Goal: Information Seeking & Learning: Check status

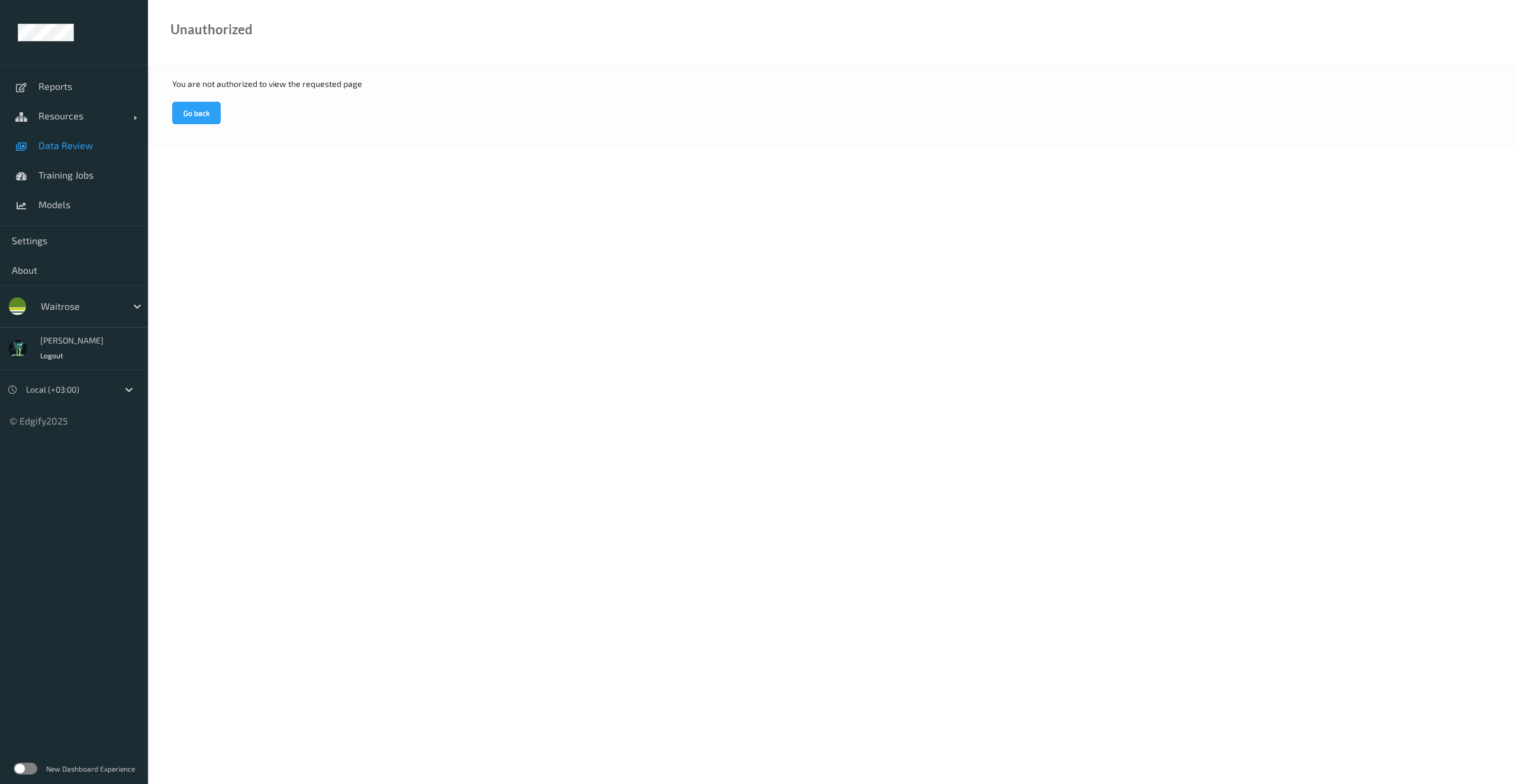
click at [69, 145] on span "Data Review" at bounding box center [88, 145] width 98 height 12
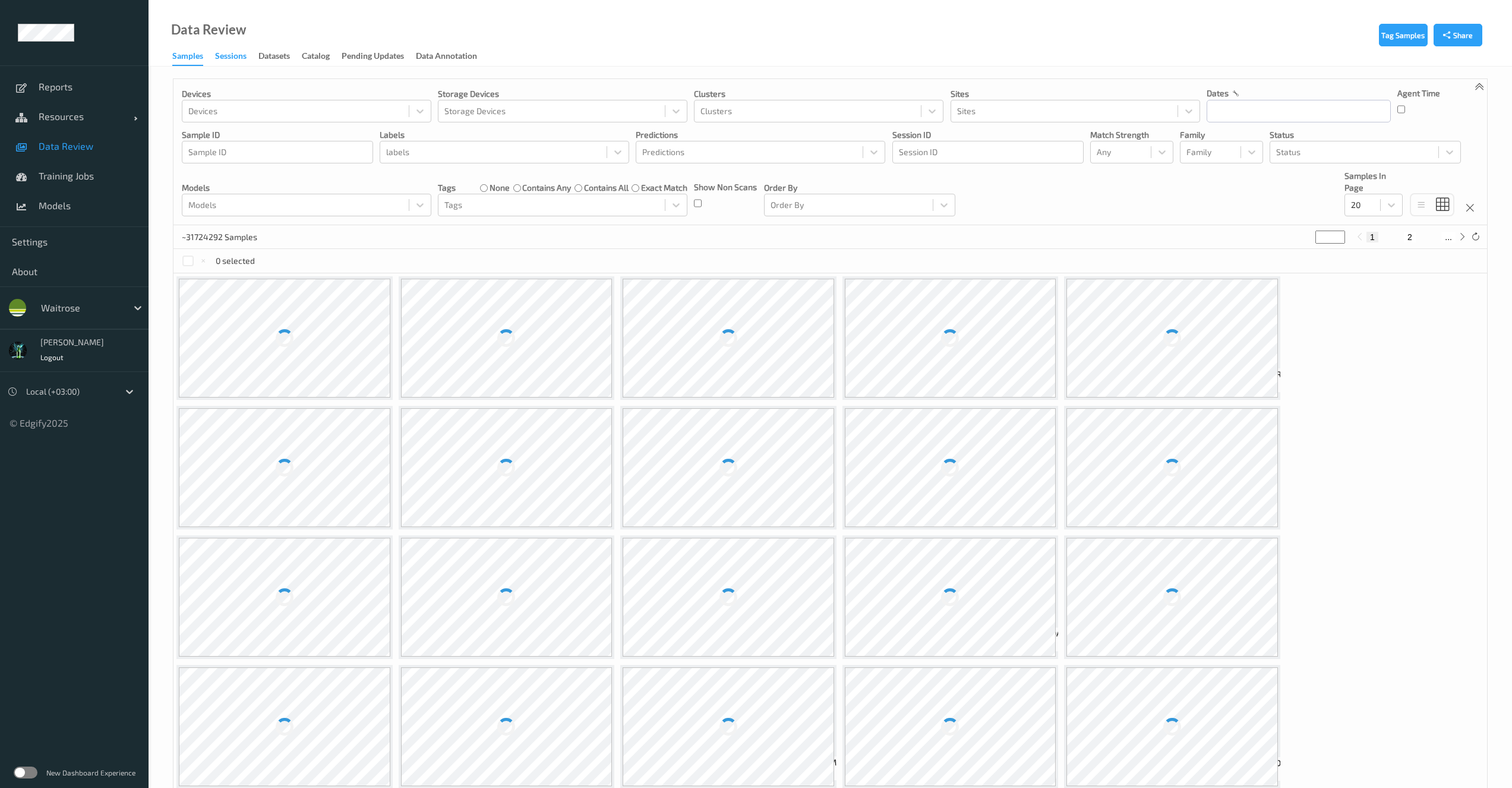
click at [245, 53] on div "Sessions" at bounding box center [231, 57] width 32 height 15
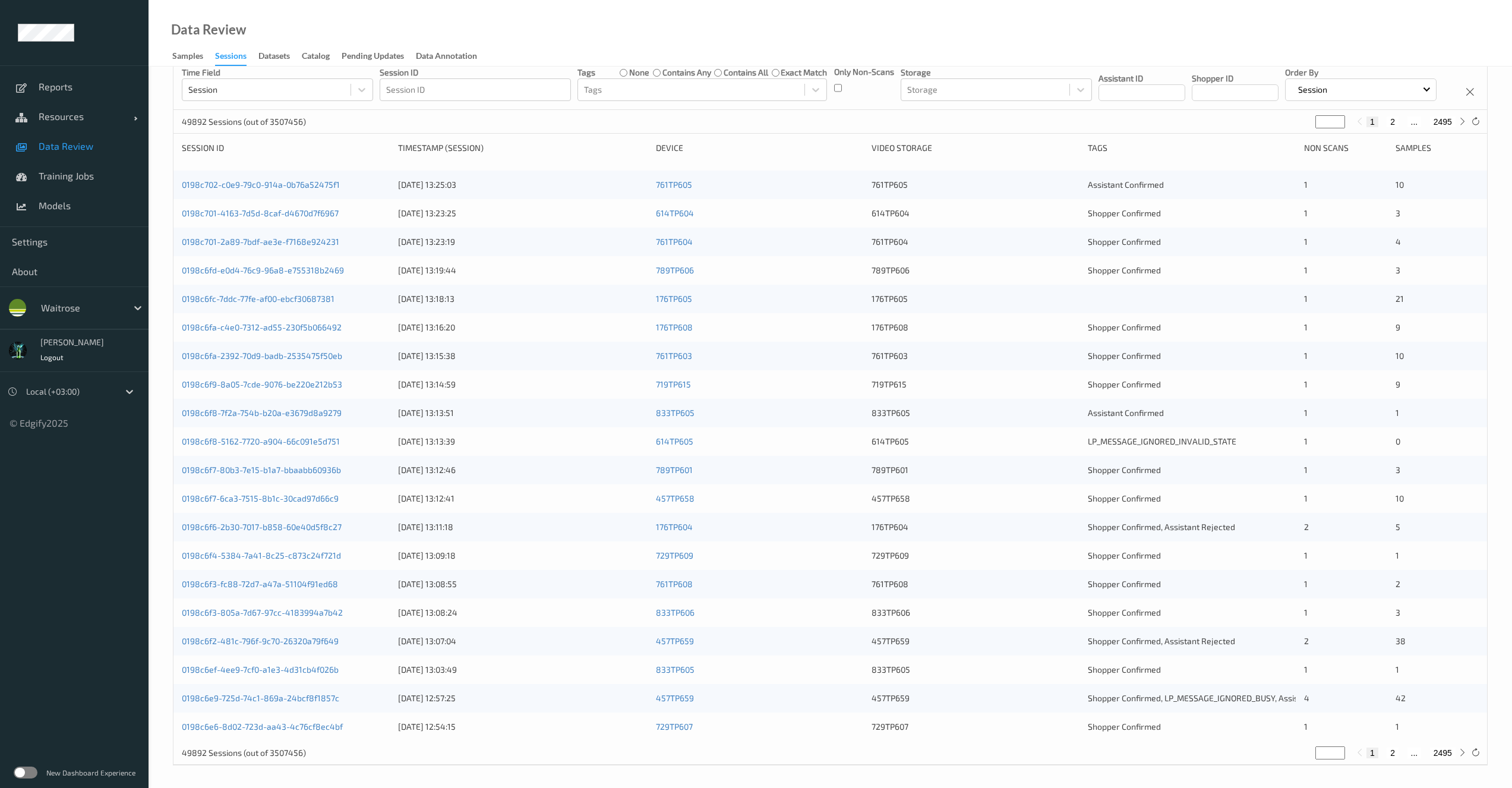
scroll to position [106, 0]
click at [1395, 755] on button "2" at bounding box center [1393, 751] width 12 height 11
type input "*"
click at [1407, 753] on button "3" at bounding box center [1402, 751] width 12 height 11
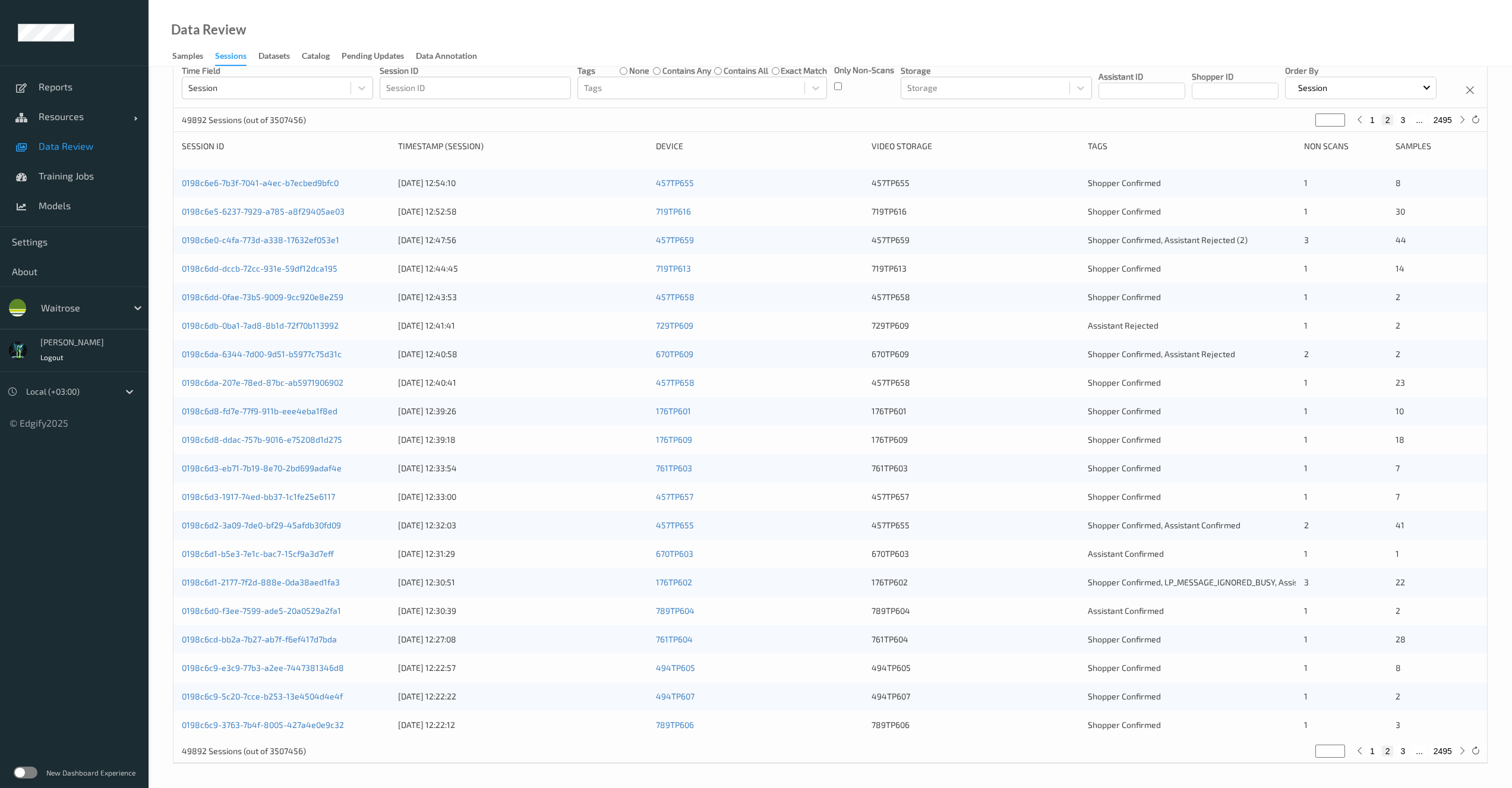
type input "*"
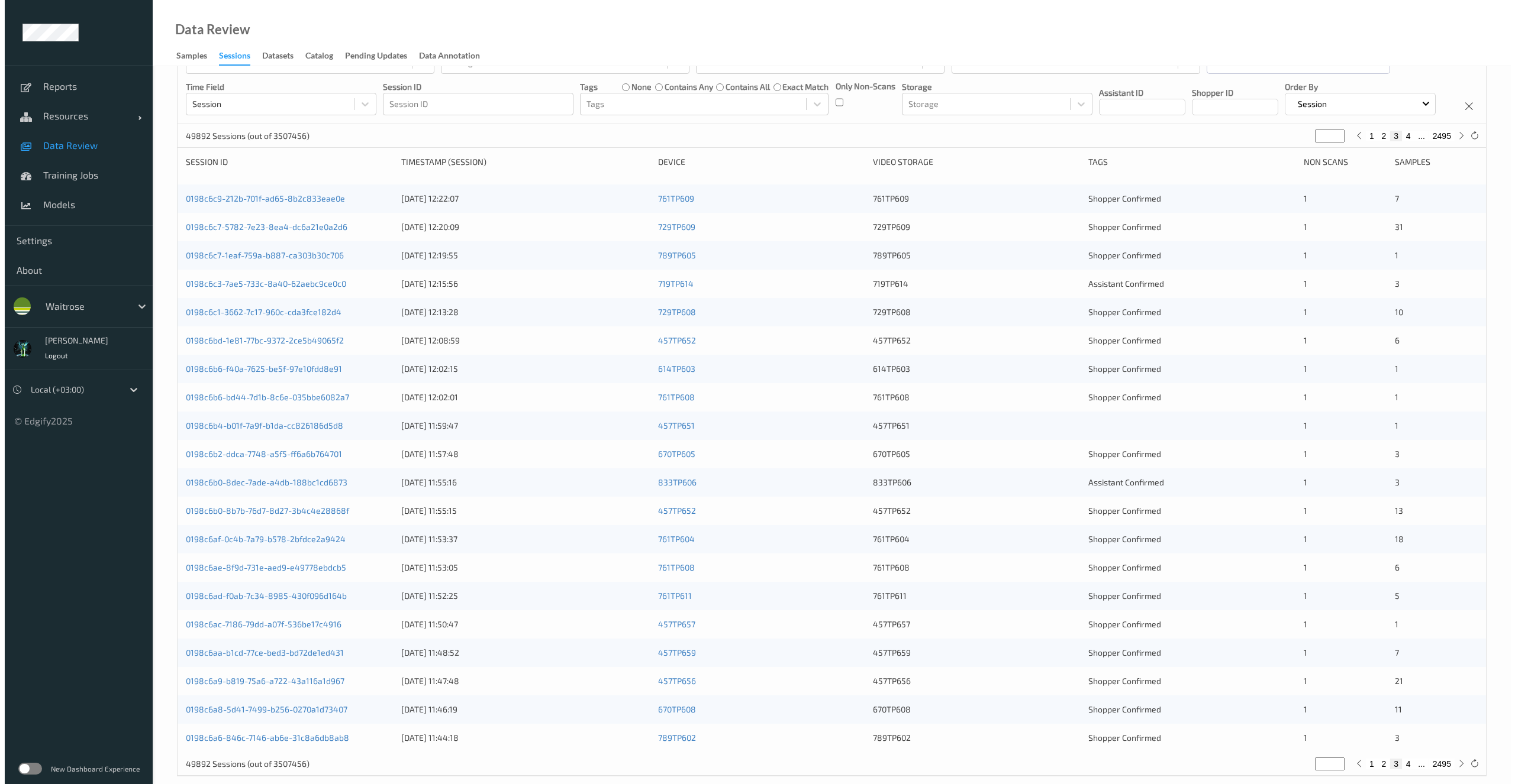
scroll to position [0, 0]
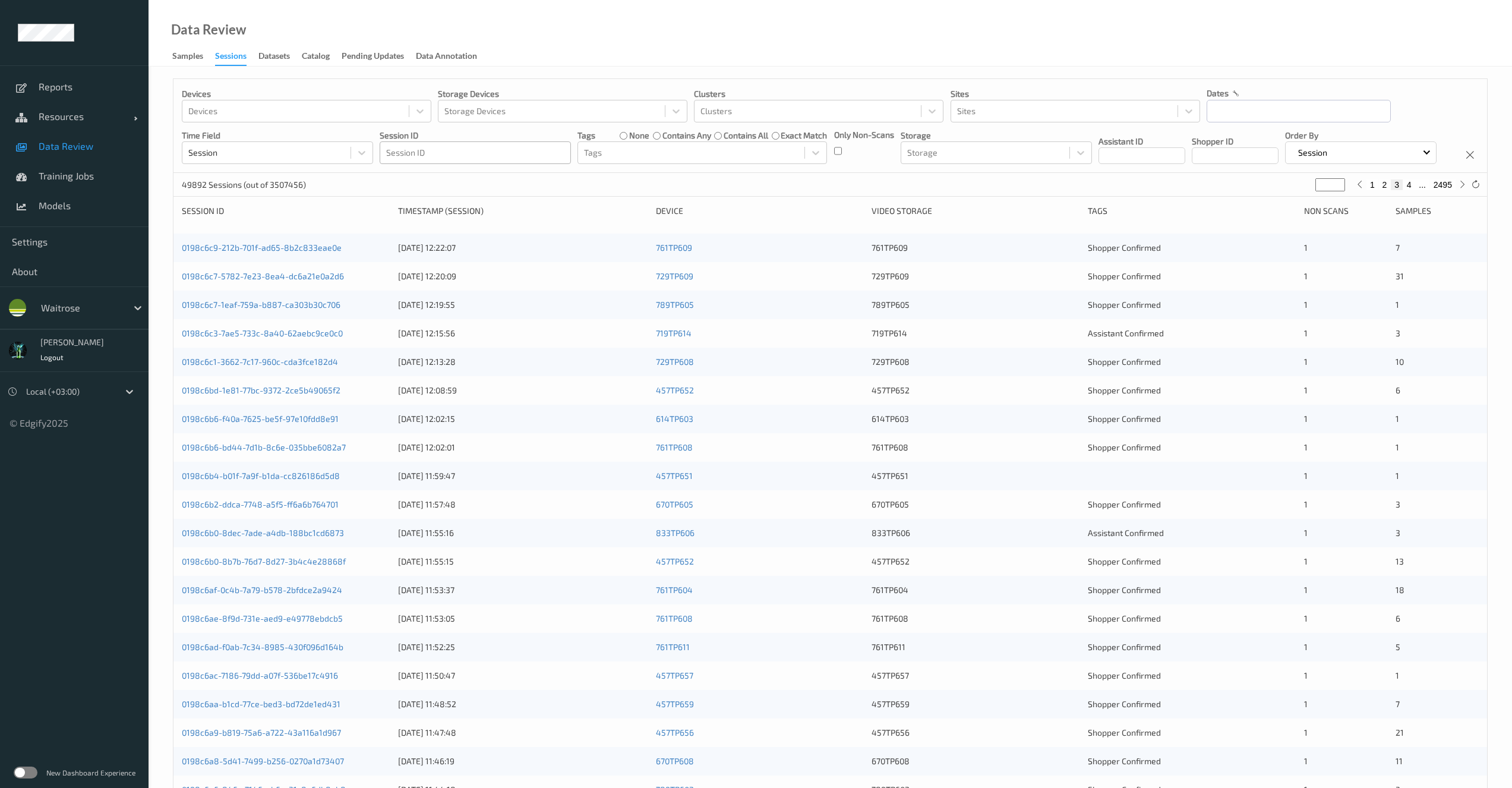
click at [422, 159] on div at bounding box center [475, 152] width 178 height 14
click at [748, 114] on div at bounding box center [807, 110] width 214 height 14
click at [1052, 125] on div "Devices Devices Storage Devices Storage Devices Clusters option Loss Prevention…" at bounding box center [830, 125] width 1314 height 94
drag, startPoint x: 1278, startPoint y: 107, endPoint x: 1267, endPoint y: 112, distance: 12.1
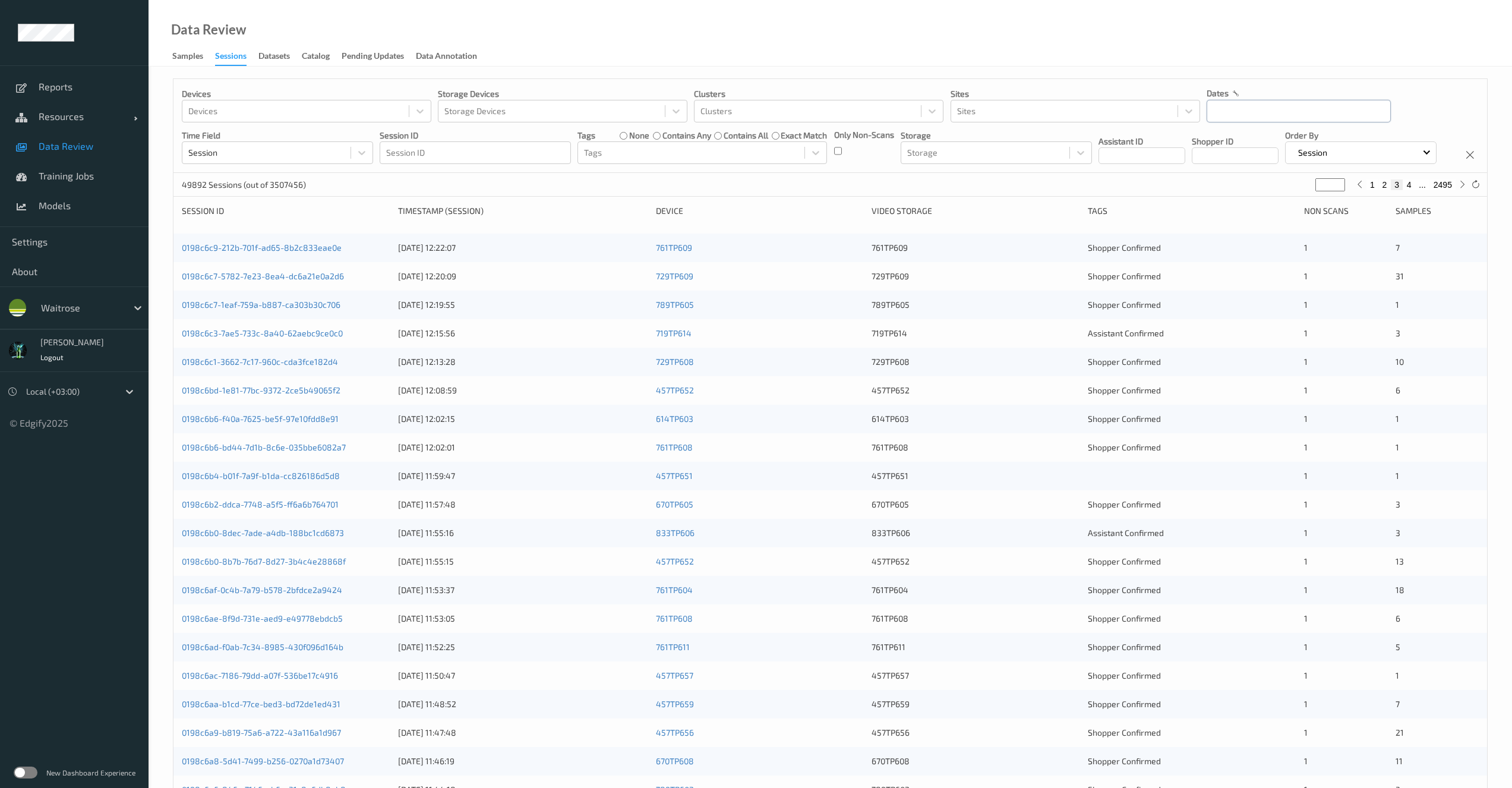
click at [1278, 108] on input "text" at bounding box center [1299, 110] width 184 height 22
click at [1302, 208] on span "7" at bounding box center [1303, 210] width 17 height 17
type input "[DATE] 00:00"
type input "*"
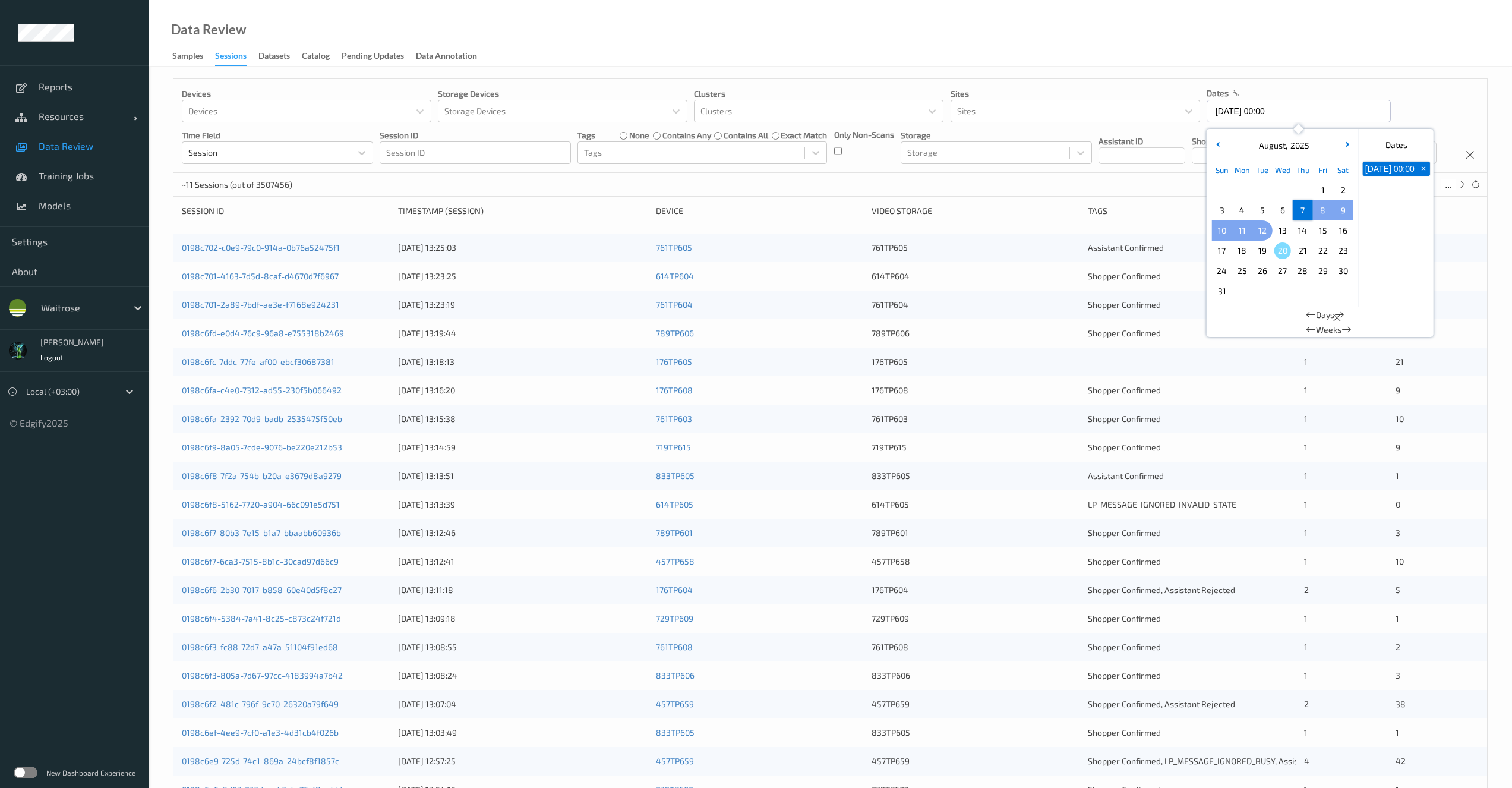
click at [1266, 229] on span "12" at bounding box center [1262, 231] width 17 height 17
type input "[DATE] 00:00 -> [DATE] 23:59"
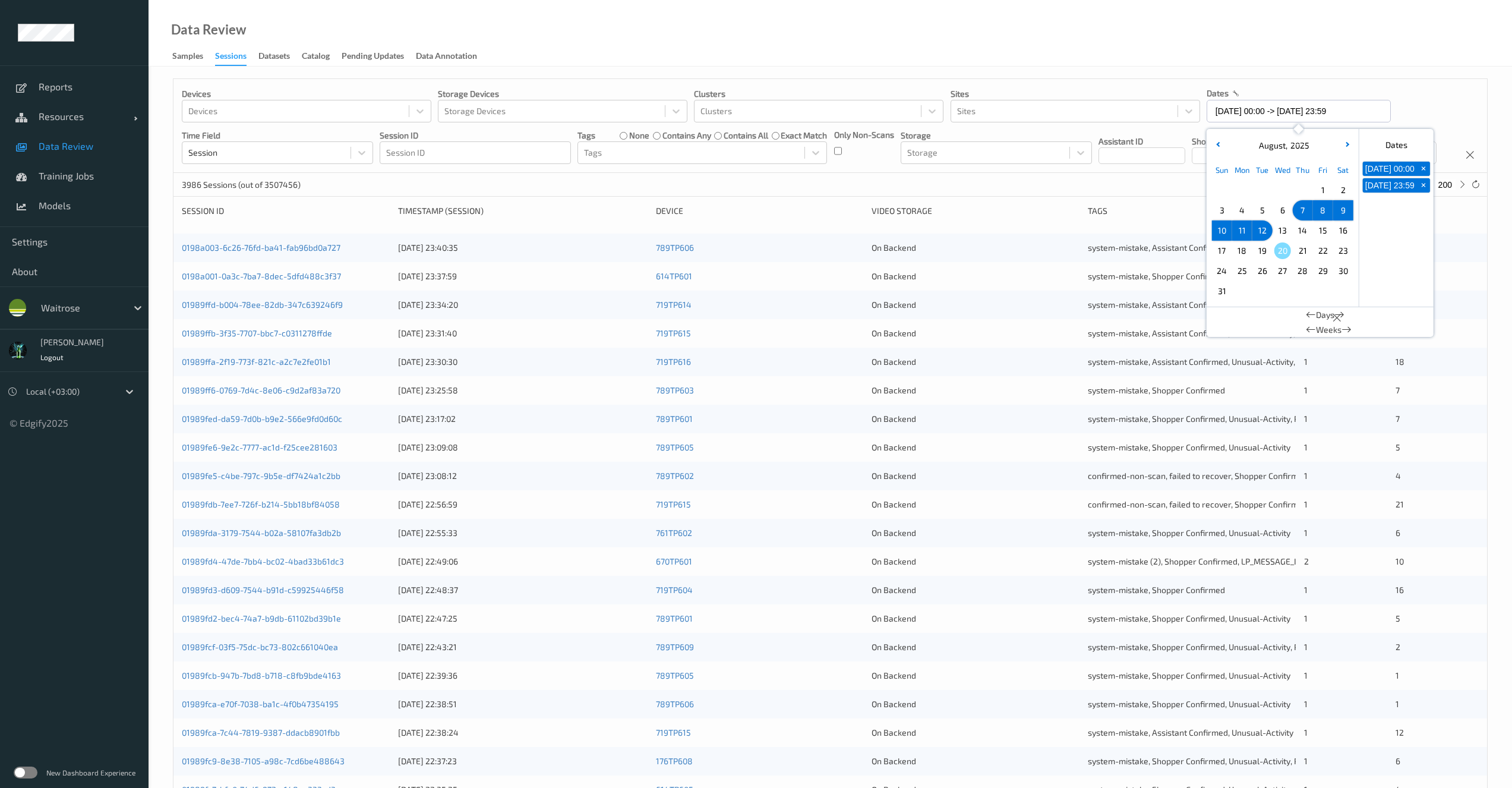
click at [1016, 173] on div "Devices Devices Storage Devices Storage Devices Clusters Clusters Sites Sites d…" at bounding box center [830, 125] width 1314 height 94
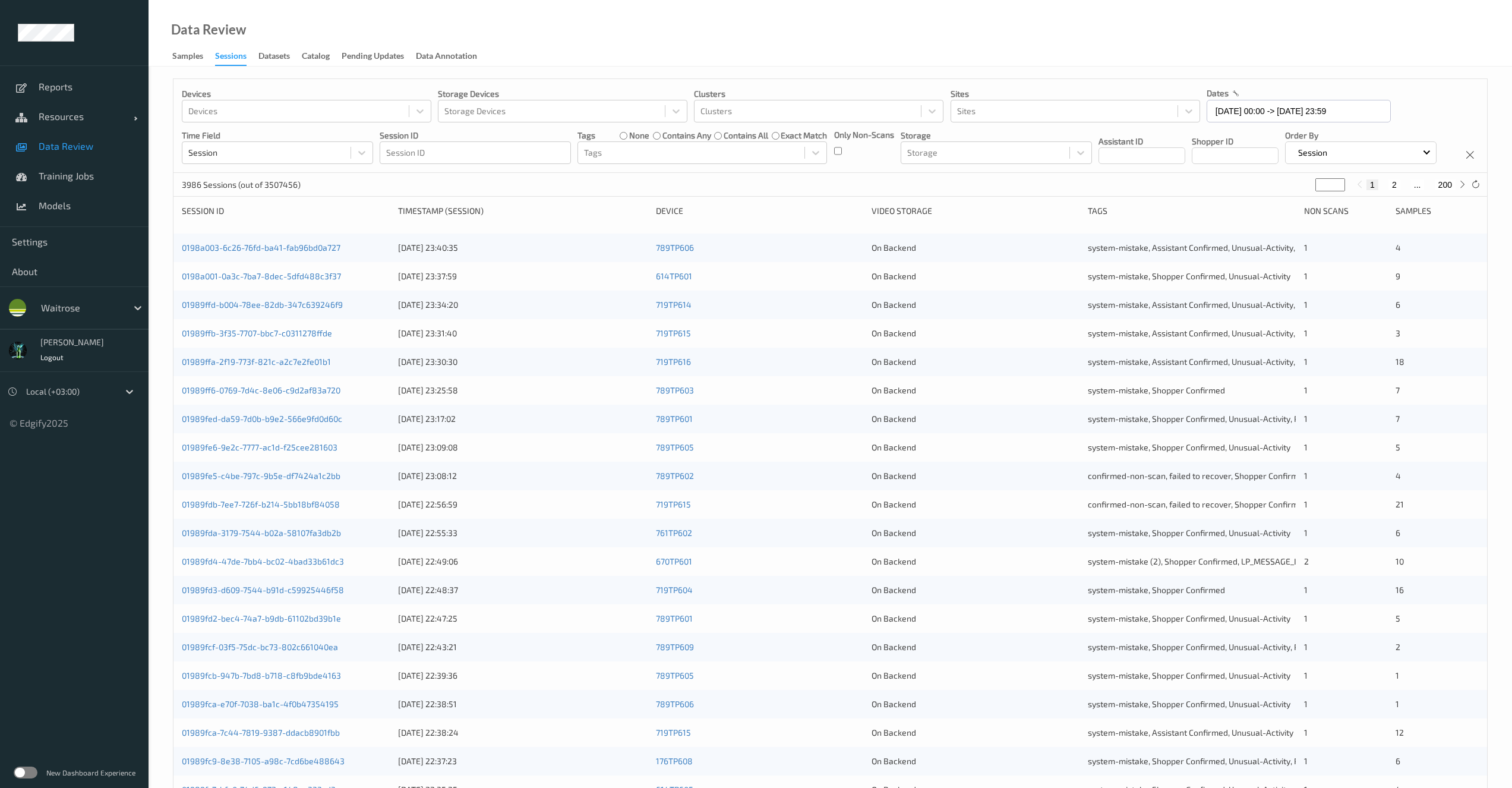
click at [80, 502] on ul "Reports Resources Devices Clusters Sites Data Review Training Jobs Models Setti…" at bounding box center [74, 394] width 149 height 788
click at [220, 738] on link "01989fca-7c44-7819-9387-ddacb8901fbb" at bounding box center [261, 732] width 158 height 10
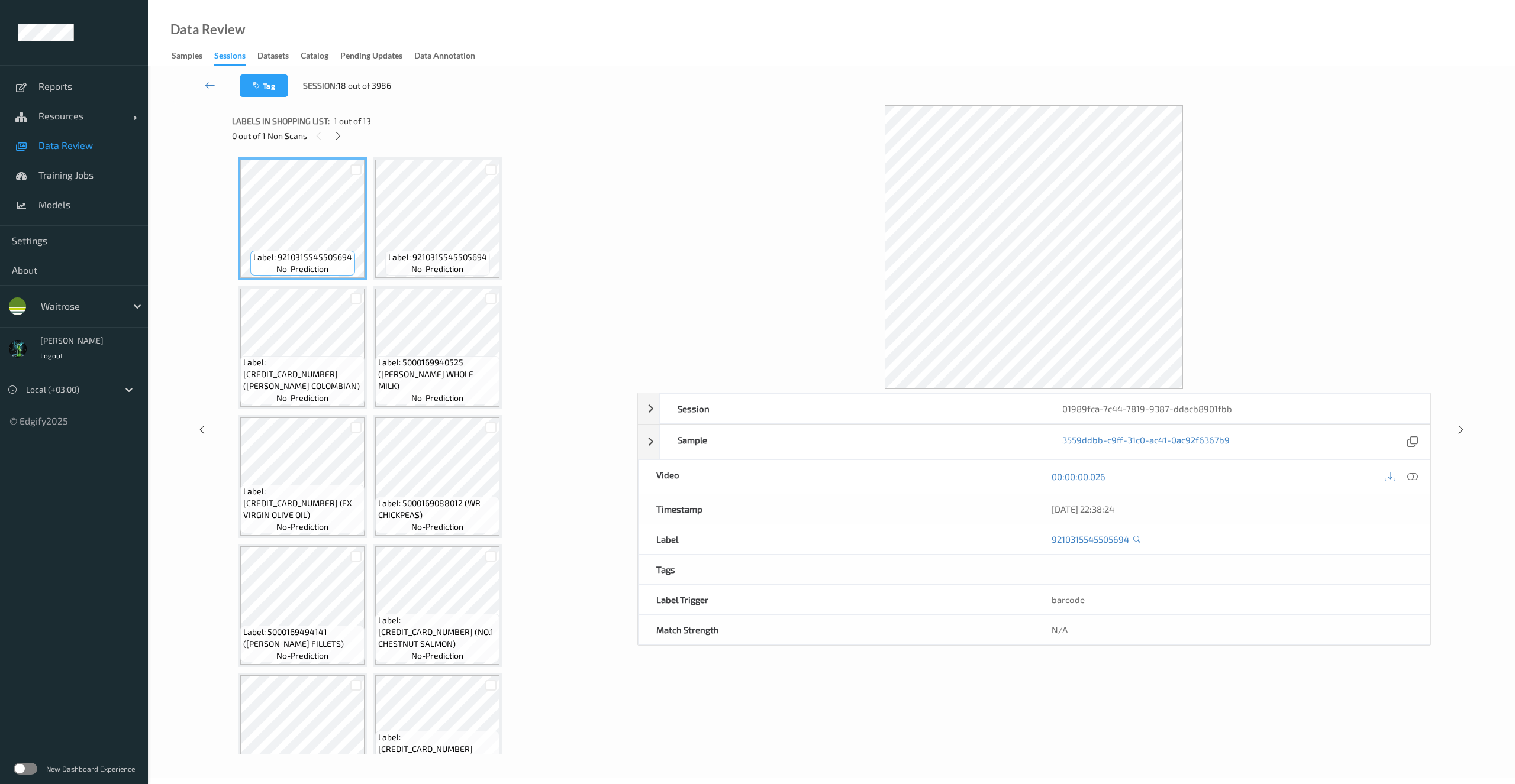
click at [93, 541] on ul "Reports Resources Devices Clusters Sites Data Review Training Jobs Models Setti…" at bounding box center [74, 392] width 148 height 784
